Goal: Task Accomplishment & Management: Use online tool/utility

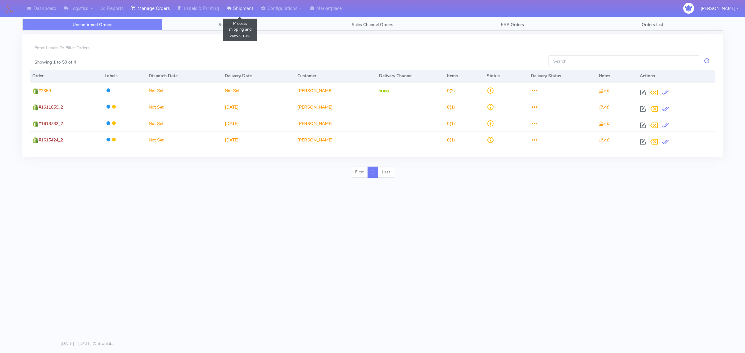
click at [257, 10] on link "Shipment" at bounding box center [240, 8] width 34 height 17
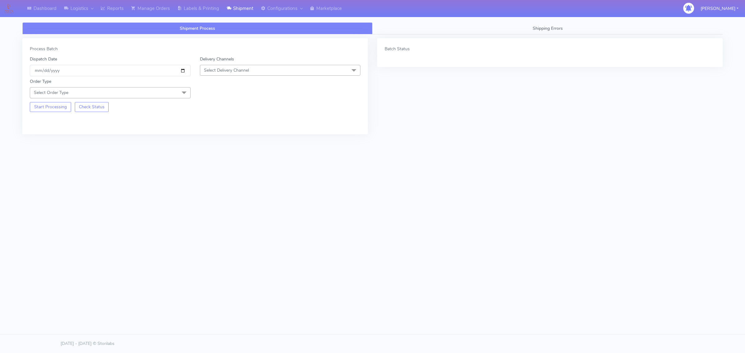
drag, startPoint x: 163, startPoint y: 86, endPoint x: 160, endPoint y: 90, distance: 5.8
click at [163, 86] on div "Order Type Select Order Type Meal Kit Gift QCOM ATAVI" at bounding box center [110, 88] width 170 height 20
click at [159, 91] on span "Select Order Type" at bounding box center [110, 92] width 161 height 11
click at [57, 124] on div "Meal" at bounding box center [110, 122] width 154 height 7
click at [242, 65] on span "Select Delivery Channel" at bounding box center [280, 70] width 161 height 11
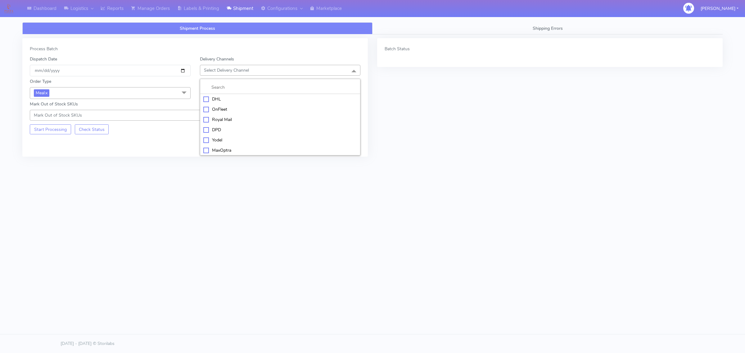
click at [226, 109] on div "OnFleet" at bounding box center [280, 109] width 154 height 7
click at [221, 95] on span "Select Box Size" at bounding box center [219, 93] width 30 height 6
click at [218, 128] on li "Small-PR-1" at bounding box center [280, 132] width 160 height 10
click at [223, 97] on span "Small-PR-1 x" at bounding box center [218, 92] width 29 height 7
click at [202, 121] on li "Small" at bounding box center [280, 122] width 160 height 10
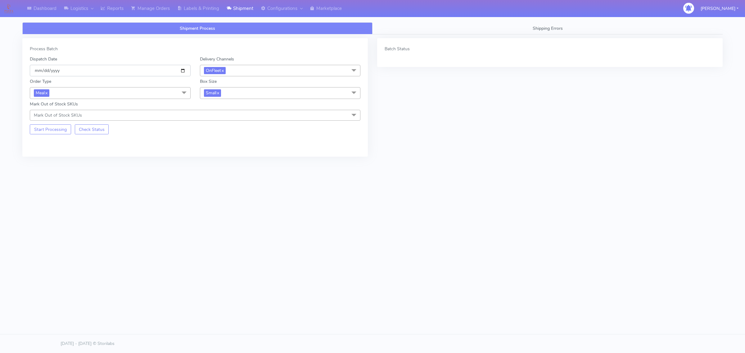
click at [182, 71] on input "[DATE]" at bounding box center [110, 70] width 161 height 11
type input "[DATE]"
click at [64, 128] on button "Start Processing" at bounding box center [50, 129] width 41 height 10
